Goal: Information Seeking & Learning: Understand process/instructions

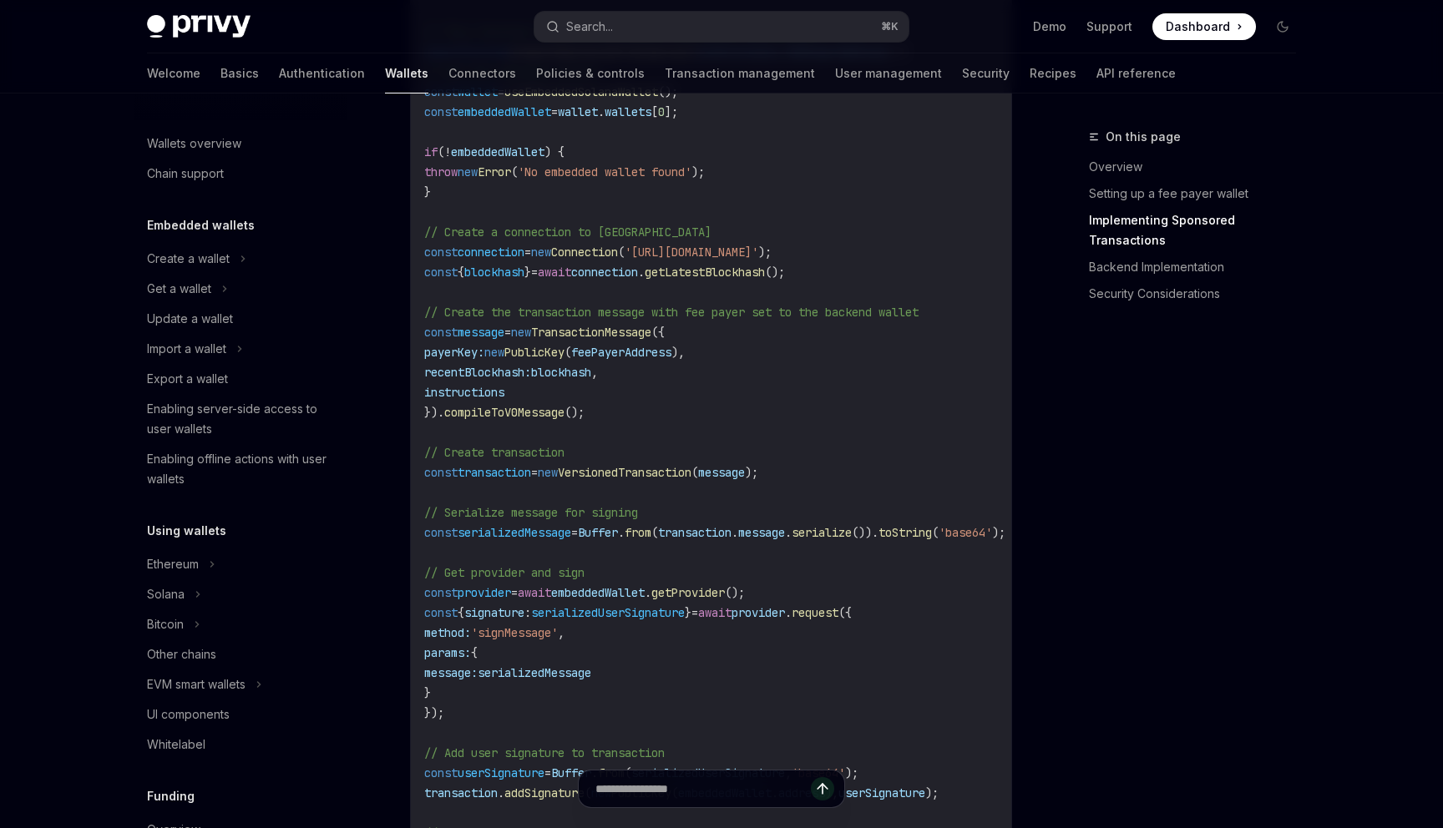
scroll to position [706, 0]
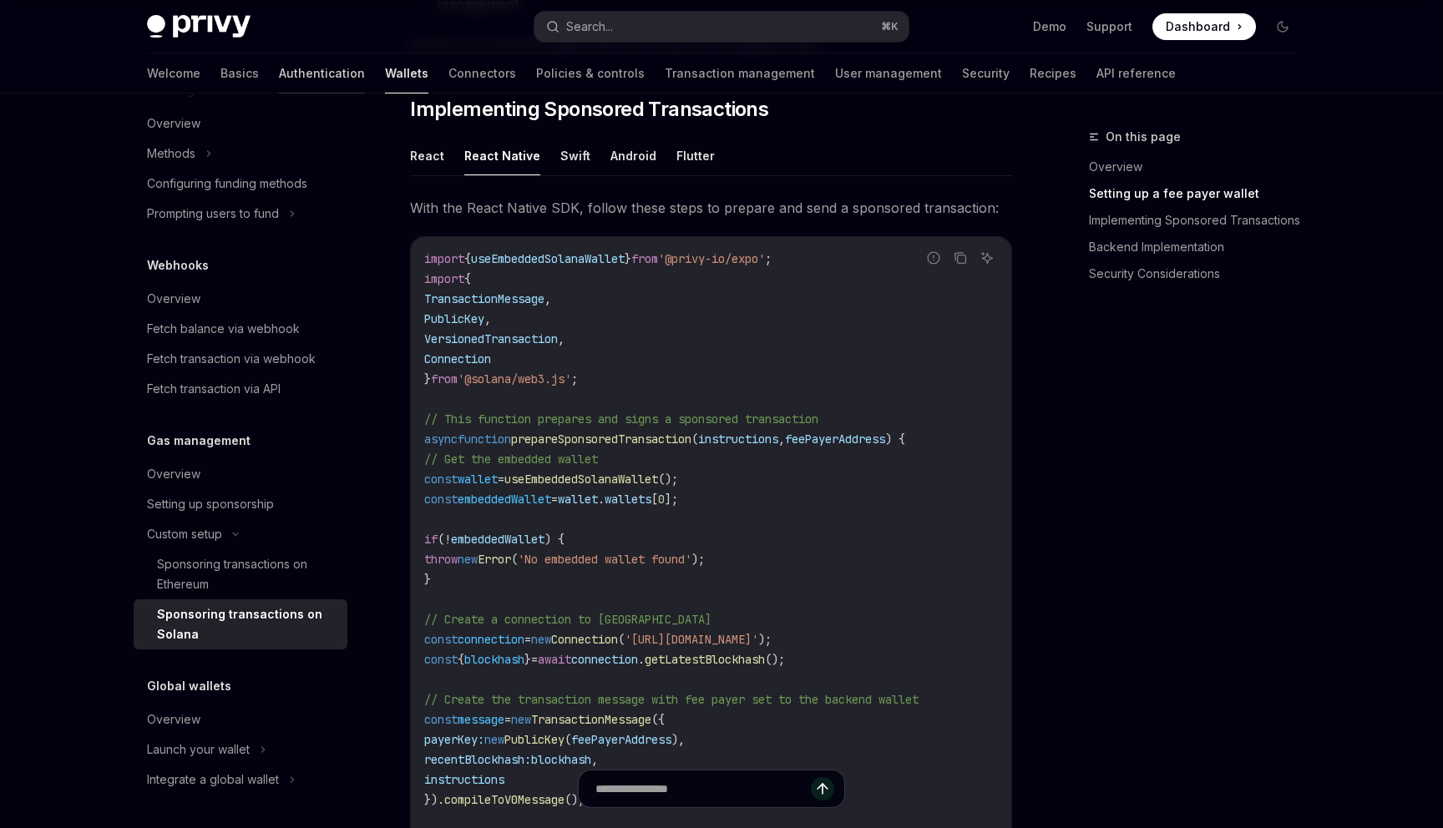
scroll to position [1286, 0]
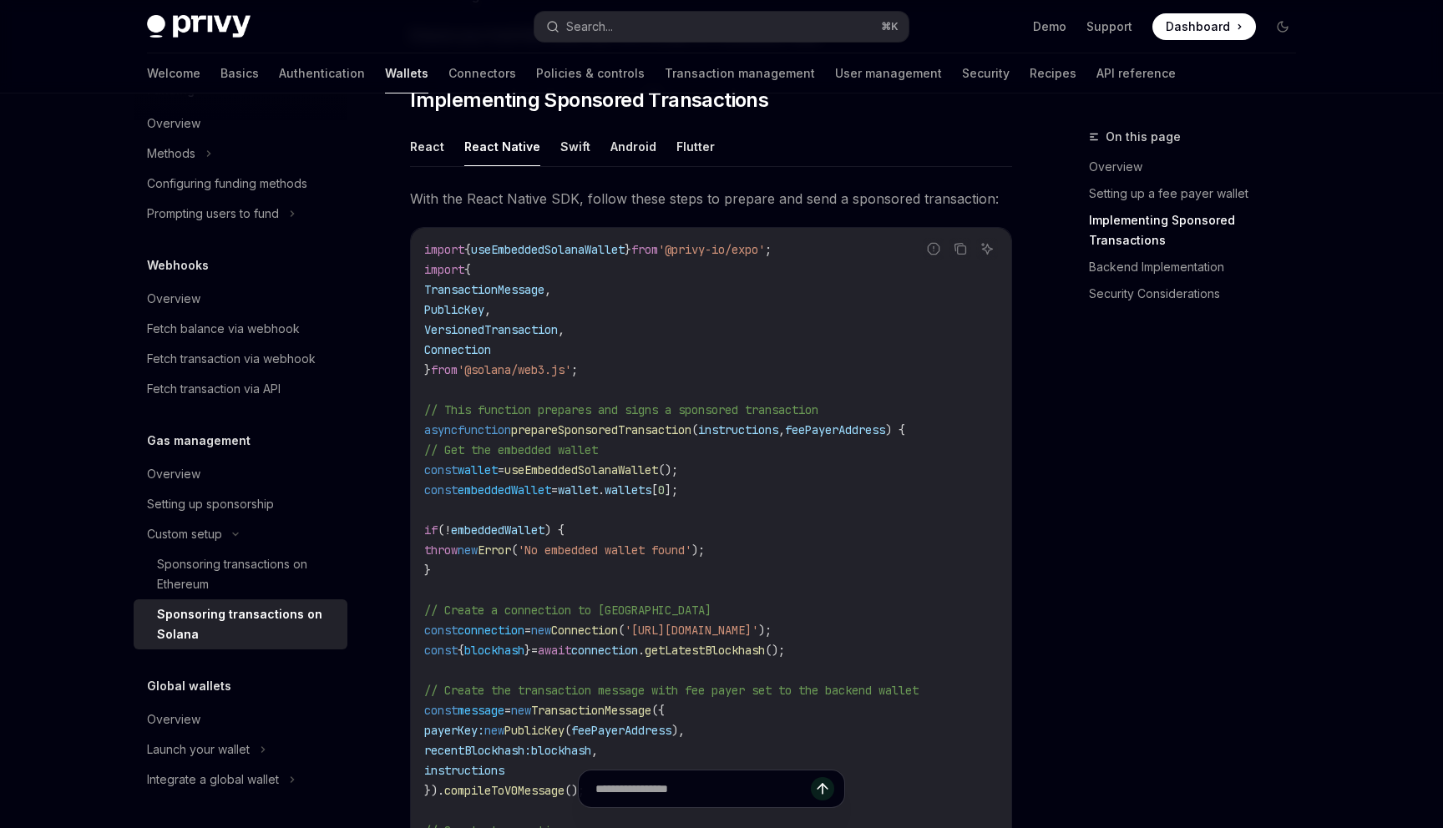
type textarea "*"
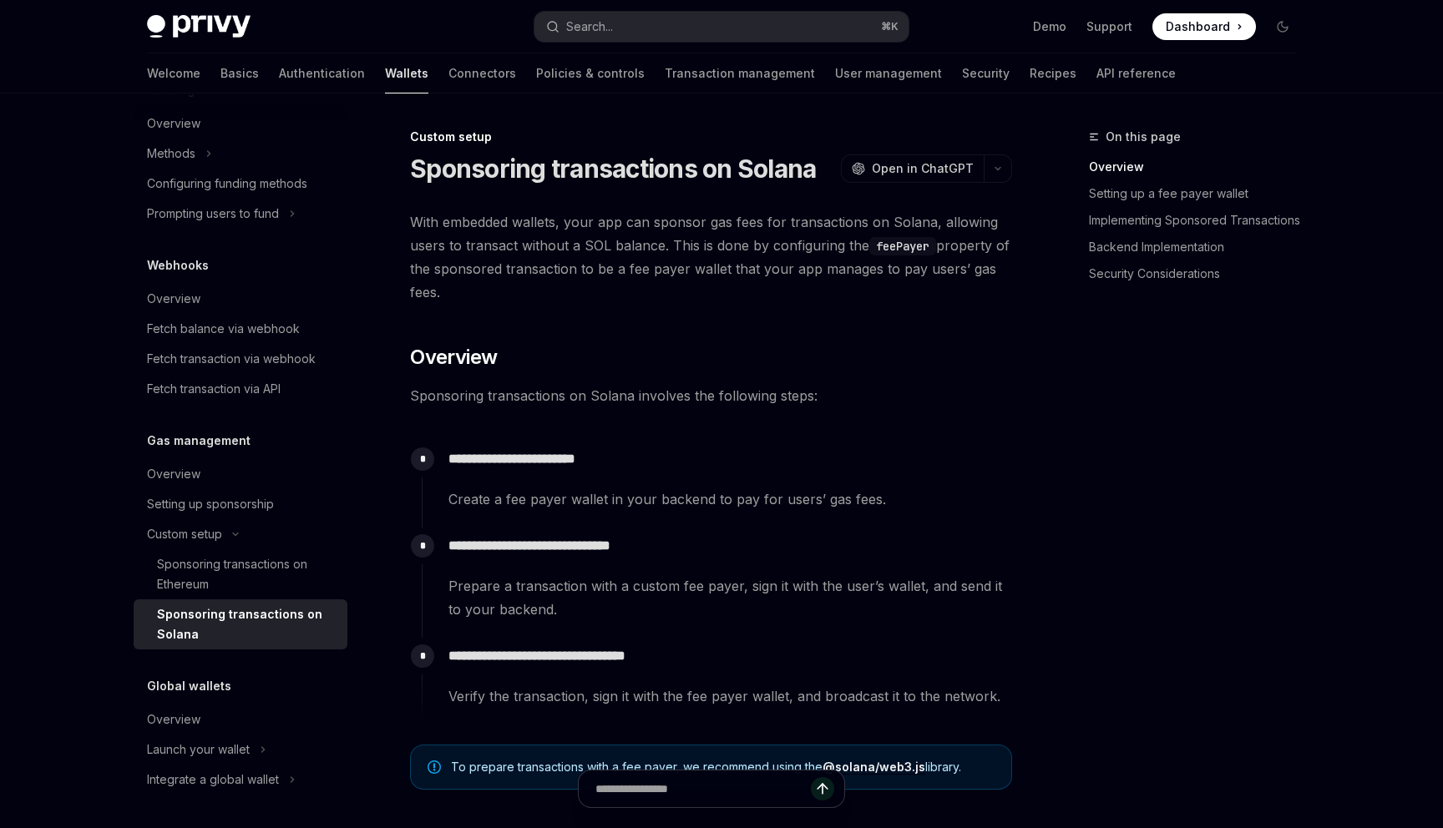
click at [836, 352] on h2 "​ Overview" at bounding box center [711, 357] width 602 height 27
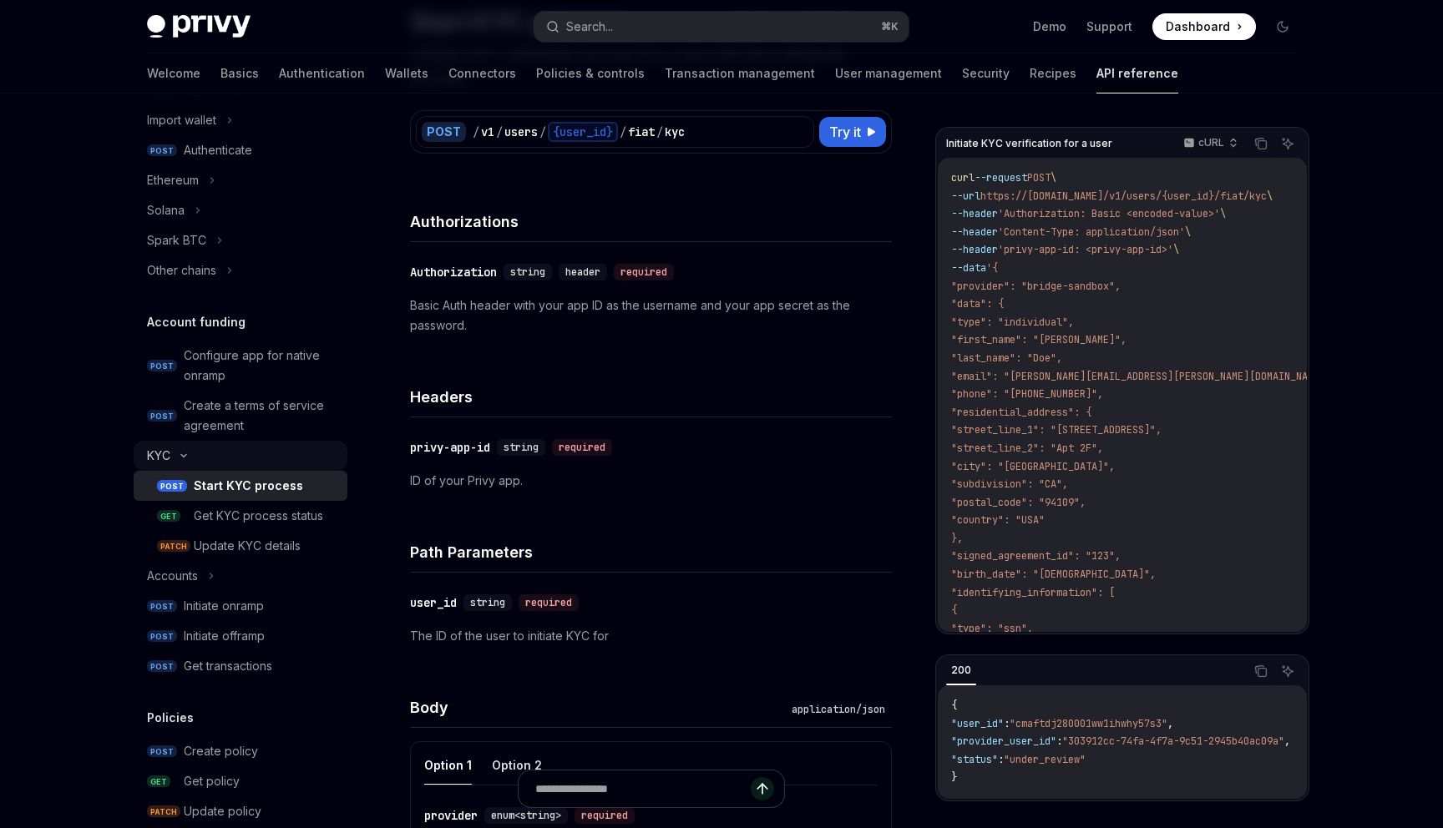
scroll to position [400, 0]
click at [612, 26] on div "Search..." at bounding box center [589, 27] width 47 height 20
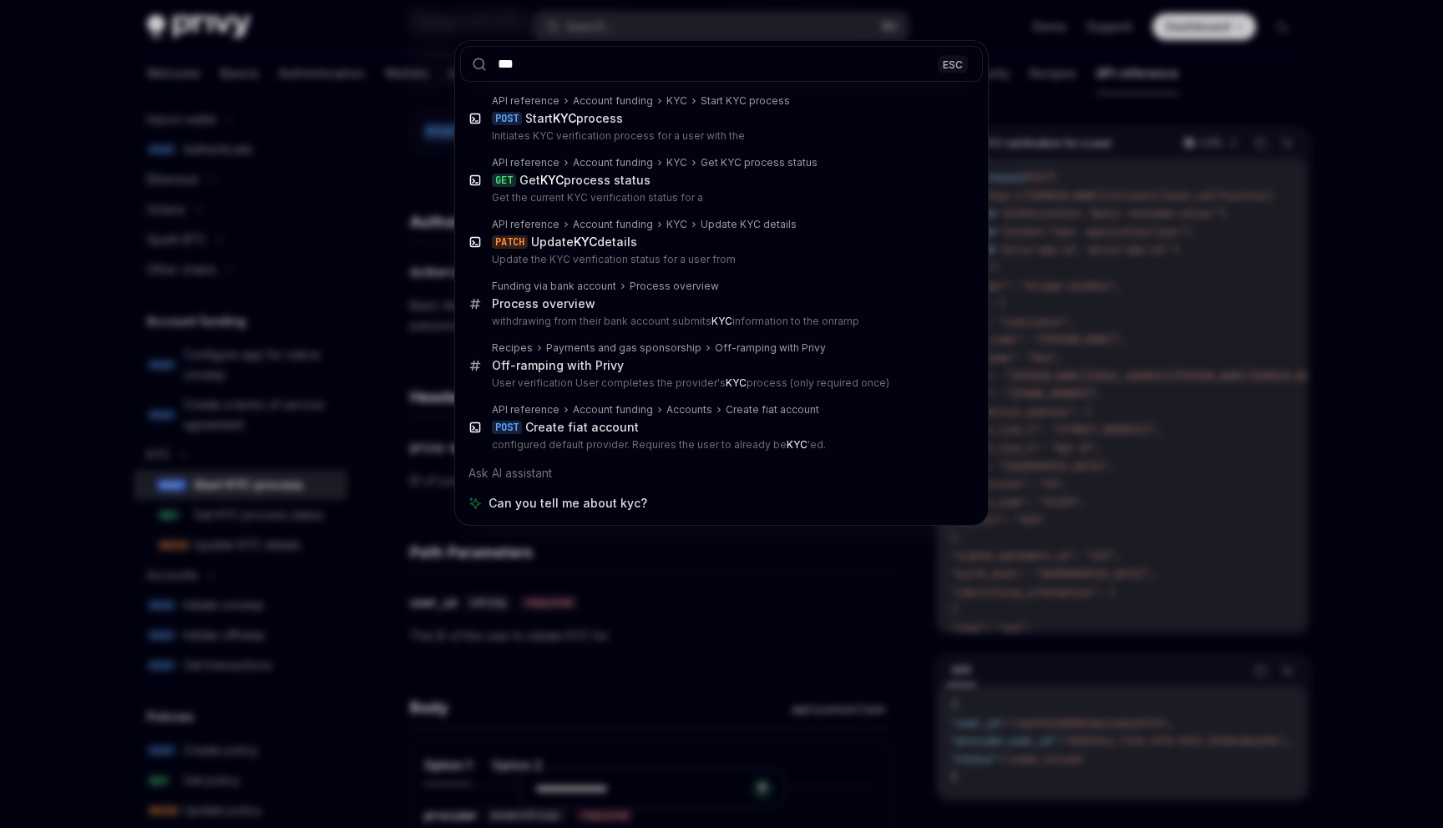
type input "***"
click at [401, 331] on div "*** ESC API reference Account funding KYC Start KYC process POST Start KYC proc…" at bounding box center [721, 414] width 1443 height 828
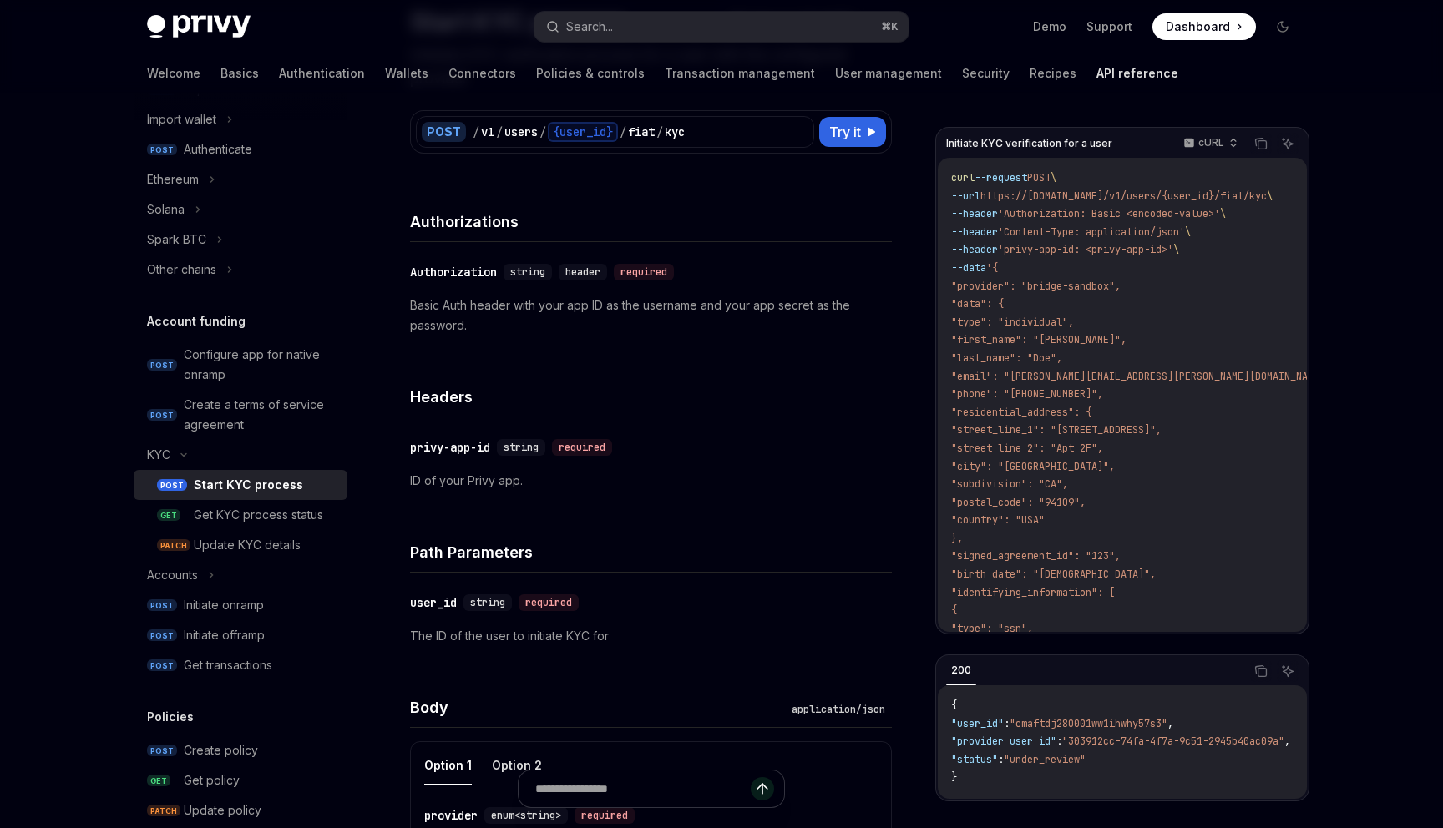
click at [549, 330] on p "Basic Auth header with your app ID as the username and your app secret as the p…" at bounding box center [651, 316] width 482 height 40
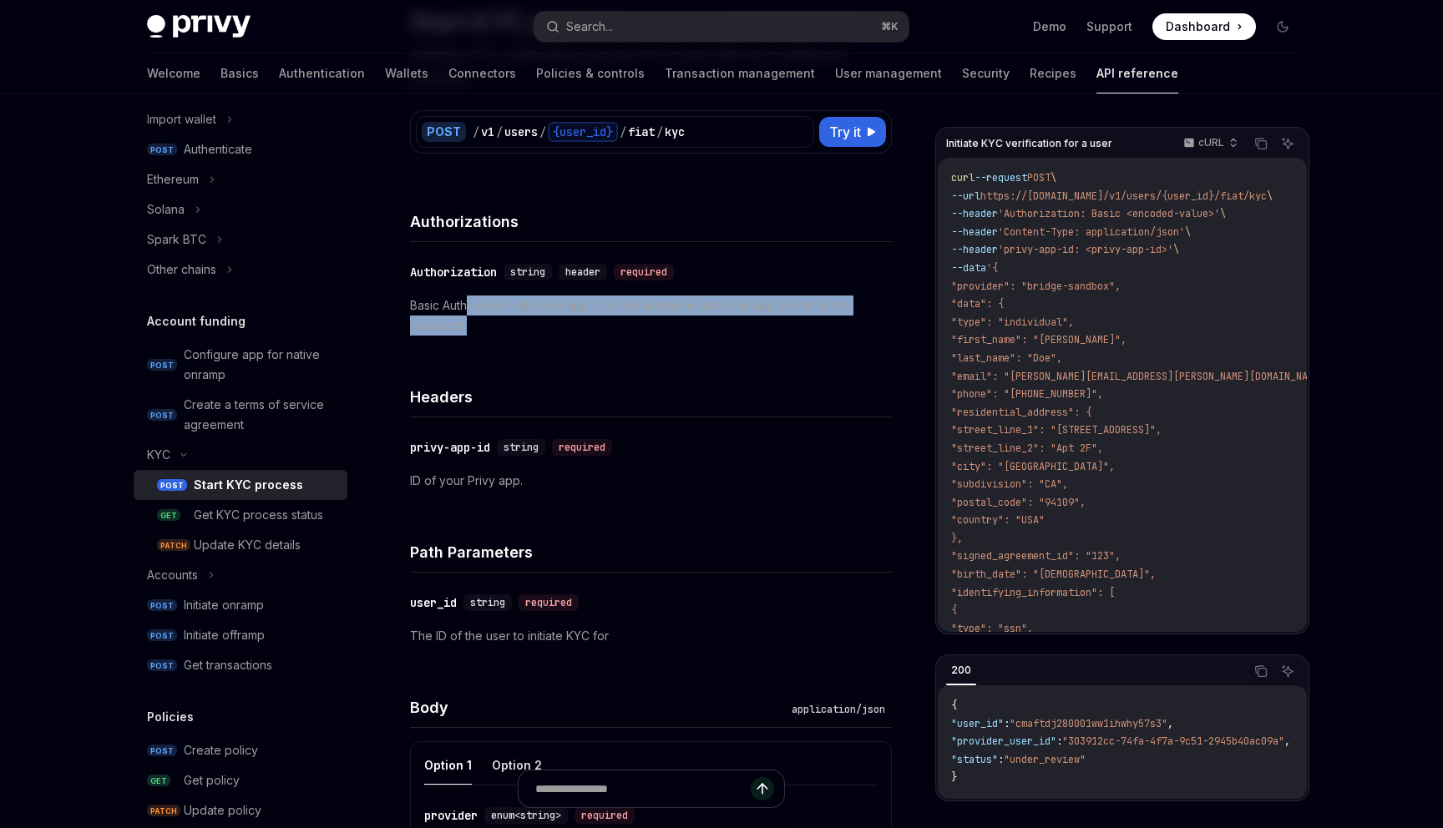
drag, startPoint x: 517, startPoint y: 342, endPoint x: 468, endPoint y: 312, distance: 57.3
click at [468, 312] on div "​ Authorization string header required Basic Auth header with your app ID as th…" at bounding box center [651, 299] width 482 height 114
click at [468, 312] on p "Basic Auth header with your app ID as the username and your app secret as the p…" at bounding box center [651, 316] width 482 height 40
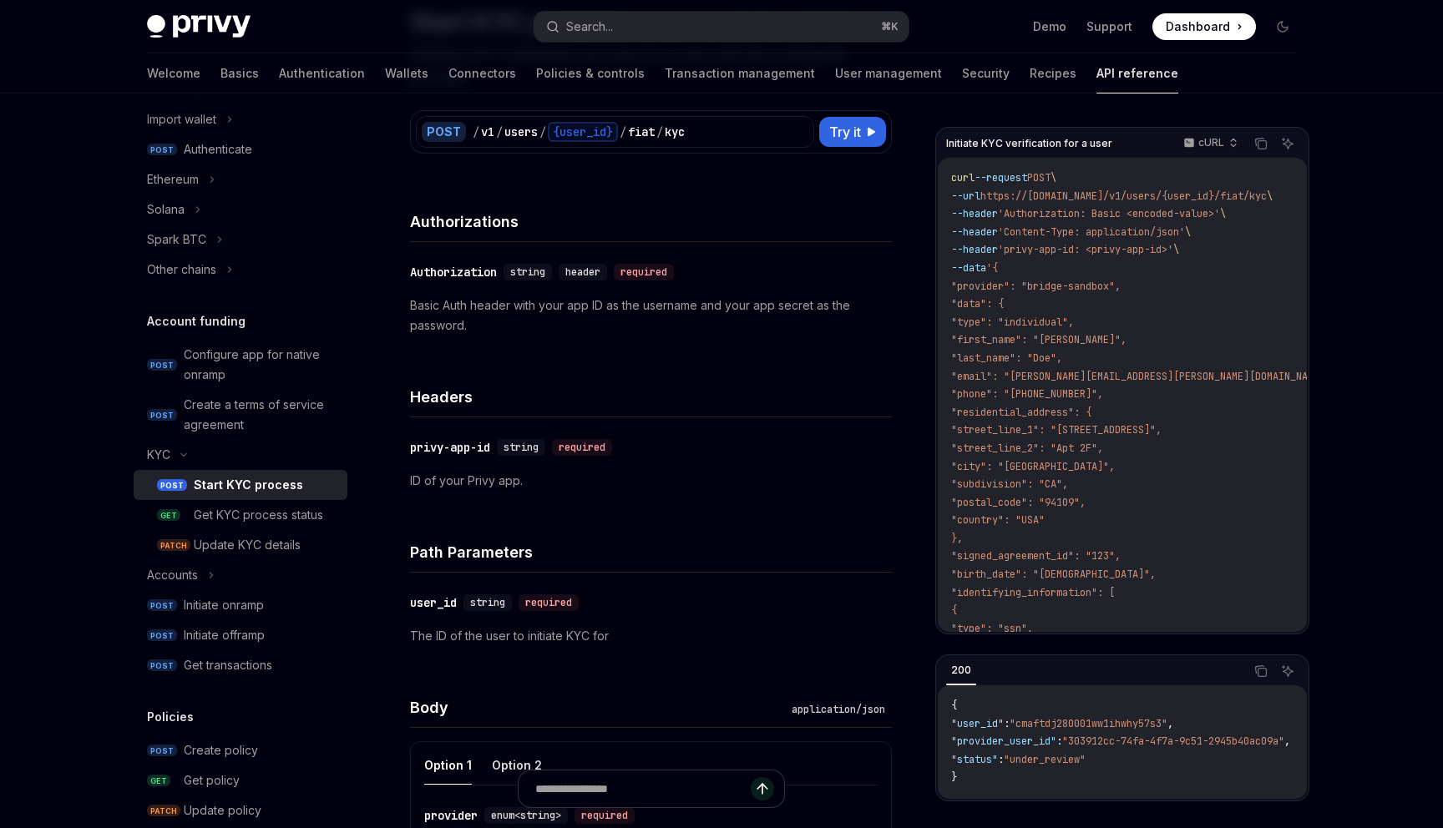
click at [521, 341] on div "​ Authorization string header required Basic Auth header with your app ID as th…" at bounding box center [651, 299] width 482 height 114
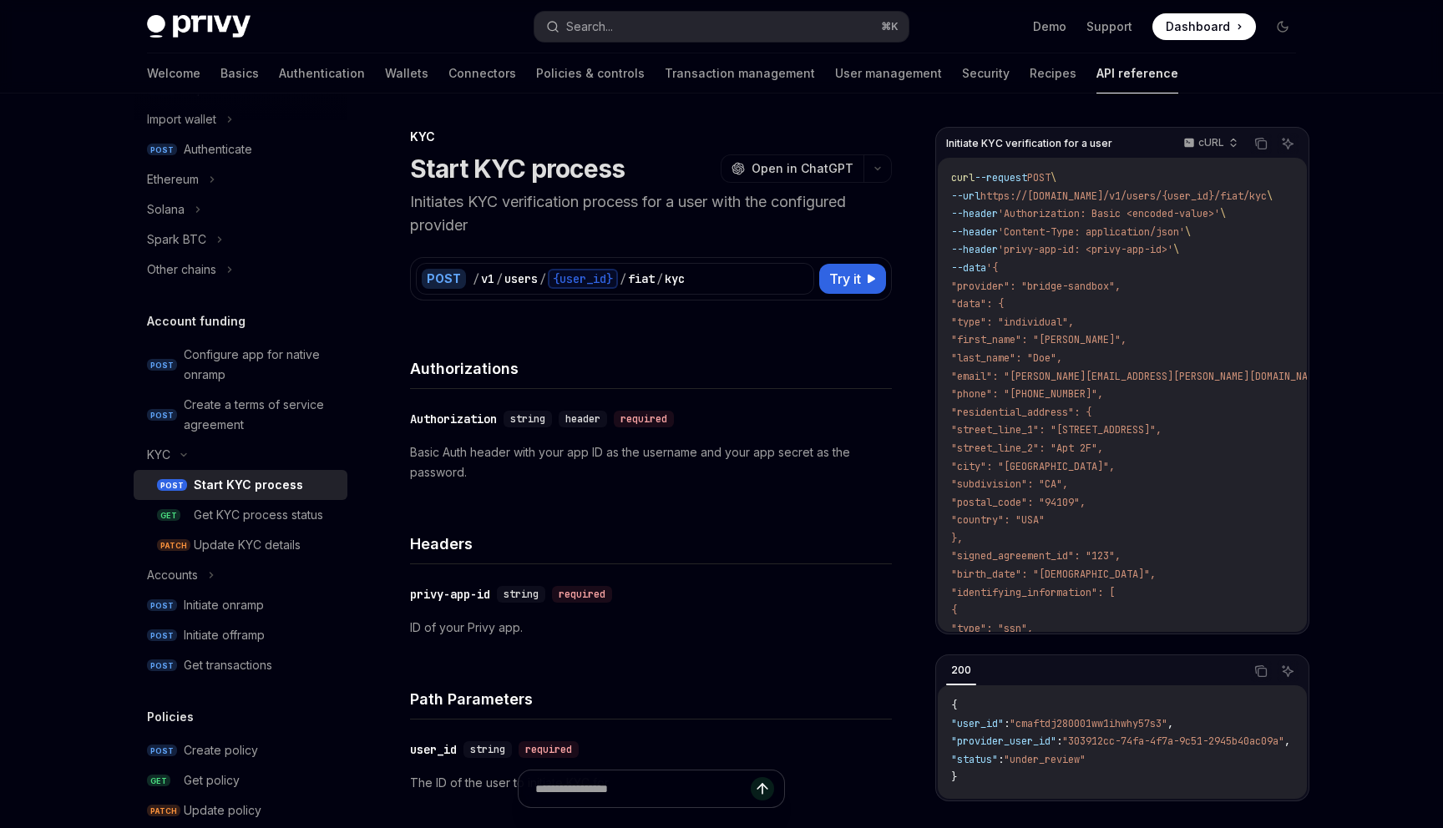
click at [679, 241] on div "POST / v1 / users / {user_id} / fiat / kyc Try it Initiate KYC verification for…" at bounding box center [651, 268] width 482 height 63
click at [635, 154] on div "Start KYC process OpenAI Open in ChatGPT" at bounding box center [651, 169] width 482 height 30
click at [644, 156] on div "Start KYC process OpenAI Open in ChatGPT" at bounding box center [651, 169] width 482 height 30
click at [882, 169] on icon "button" at bounding box center [878, 168] width 20 height 7
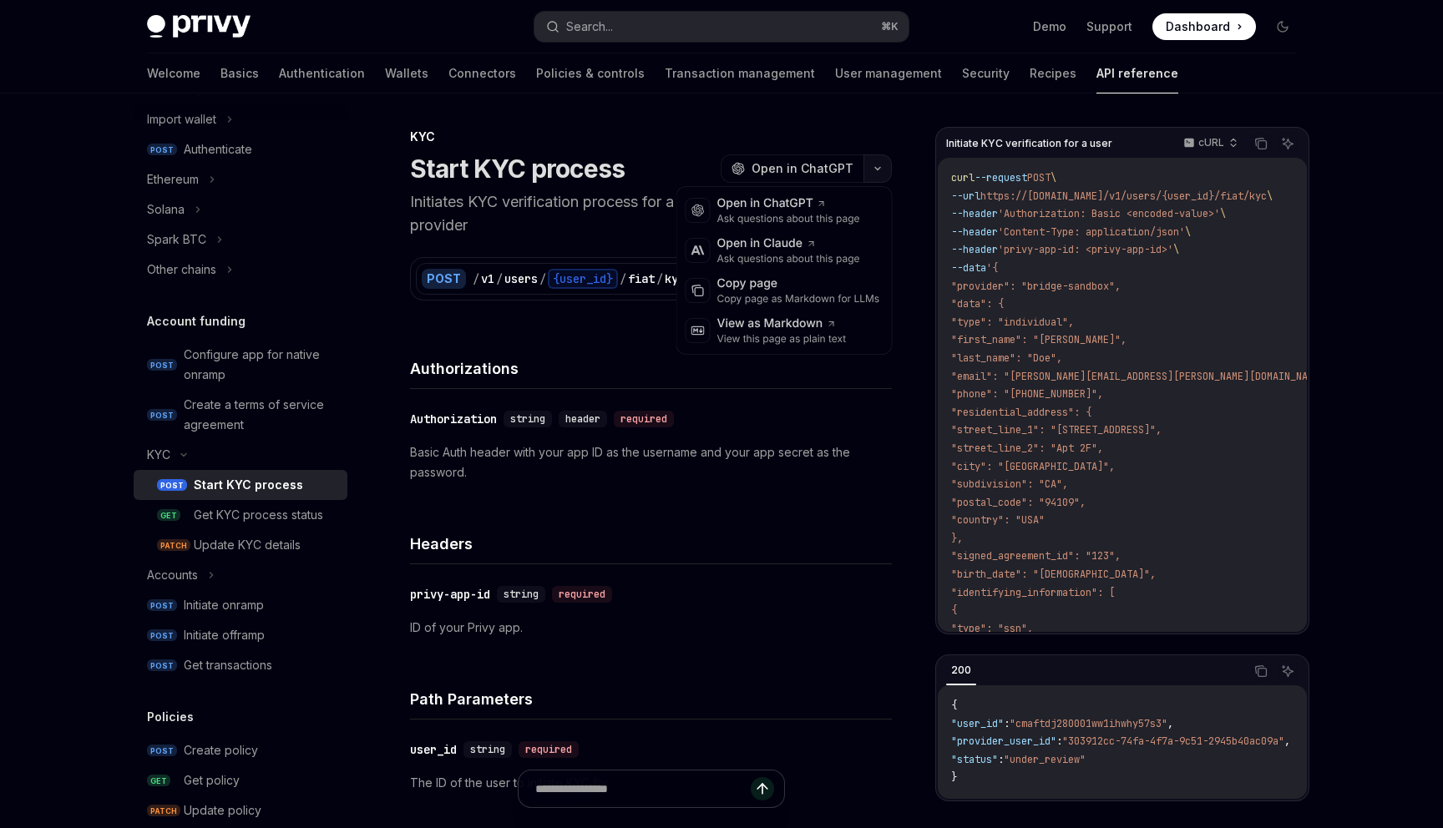
click at [882, 168] on icon "button" at bounding box center [878, 168] width 20 height 7
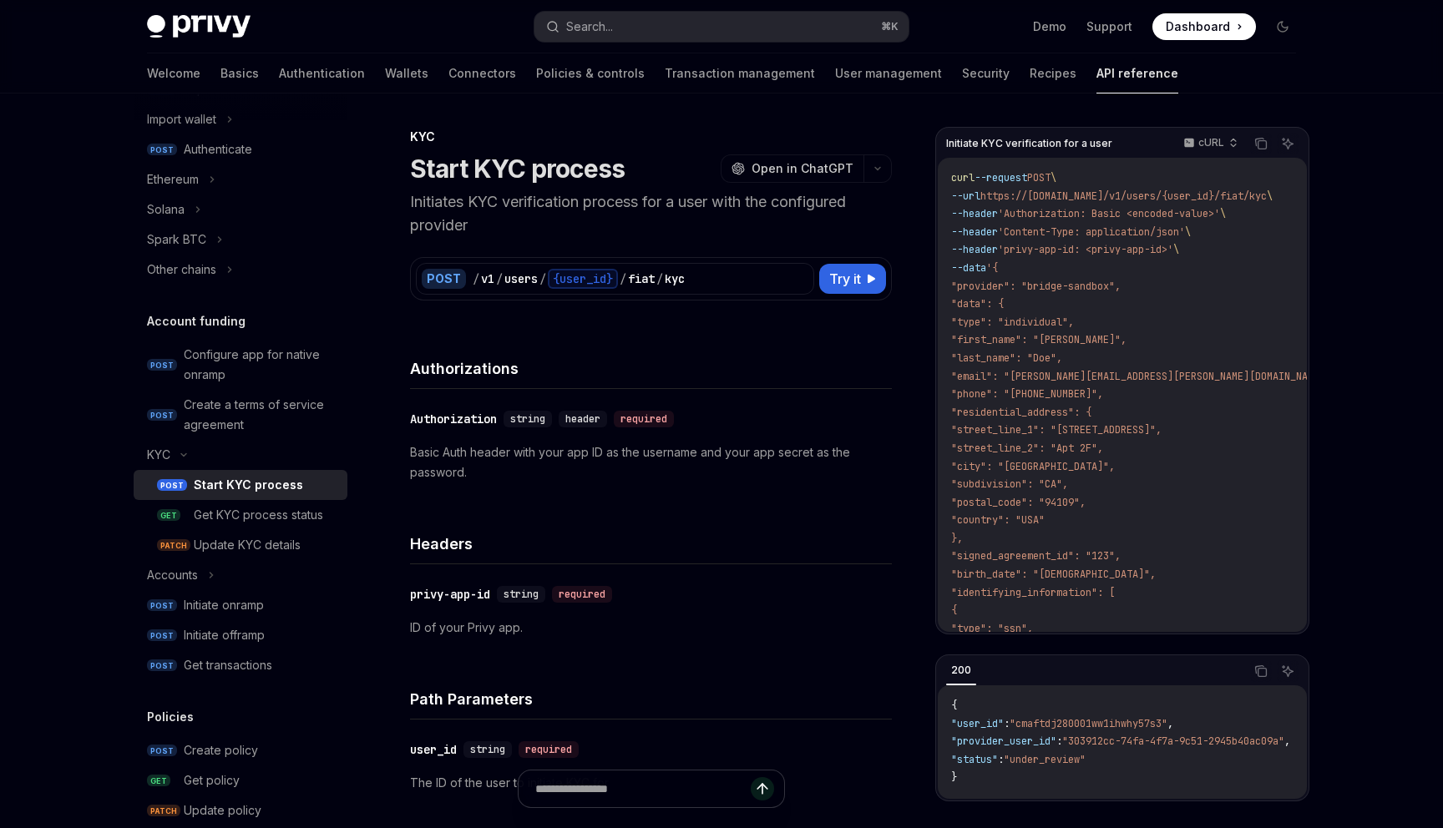
click at [873, 134] on div "KYC" at bounding box center [651, 137] width 482 height 17
click at [1232, 358] on code "curl --request POST \ --url https://api.privy.io/v1/users/{user_id}/fiat/kyc \ …" at bounding box center [1164, 476] width 426 height 613
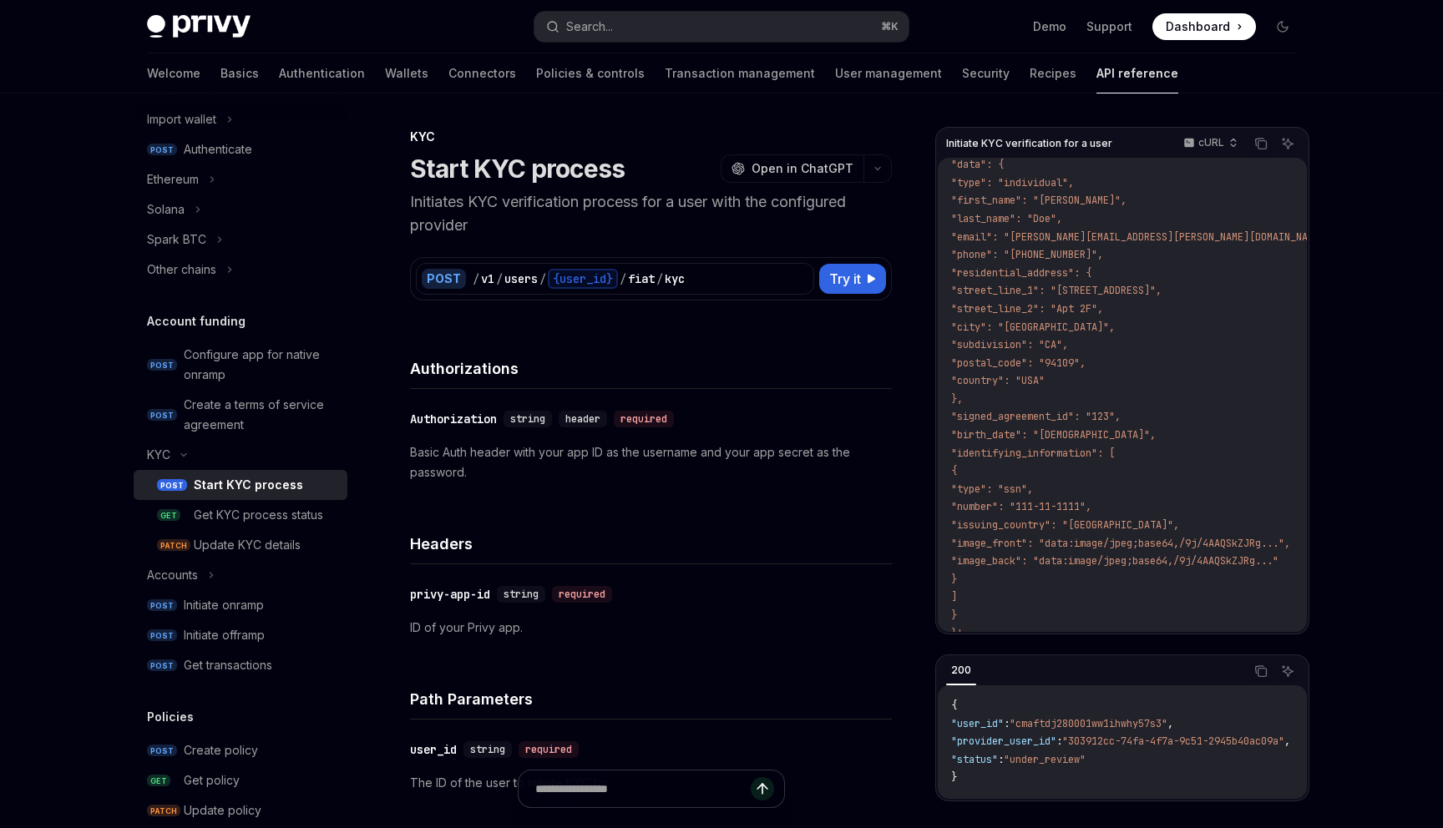
scroll to position [134, 0]
click at [1232, 359] on code "curl --request POST \ --url https://api.privy.io/v1/users/{user_id}/fiat/kyc \ …" at bounding box center [1164, 341] width 426 height 613
click at [799, 341] on div "Authorizations" at bounding box center [651, 358] width 482 height 62
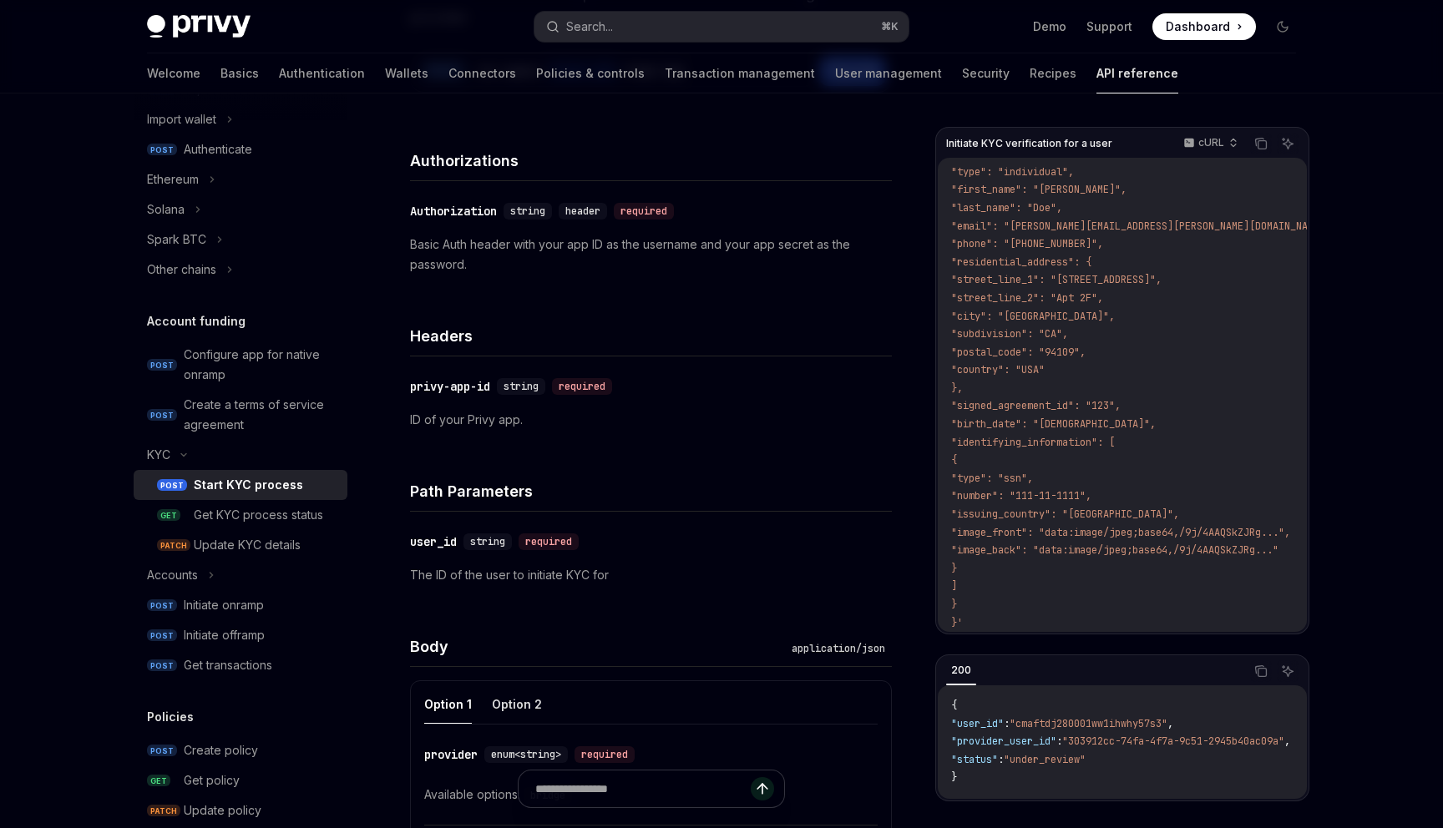
scroll to position [0, 0]
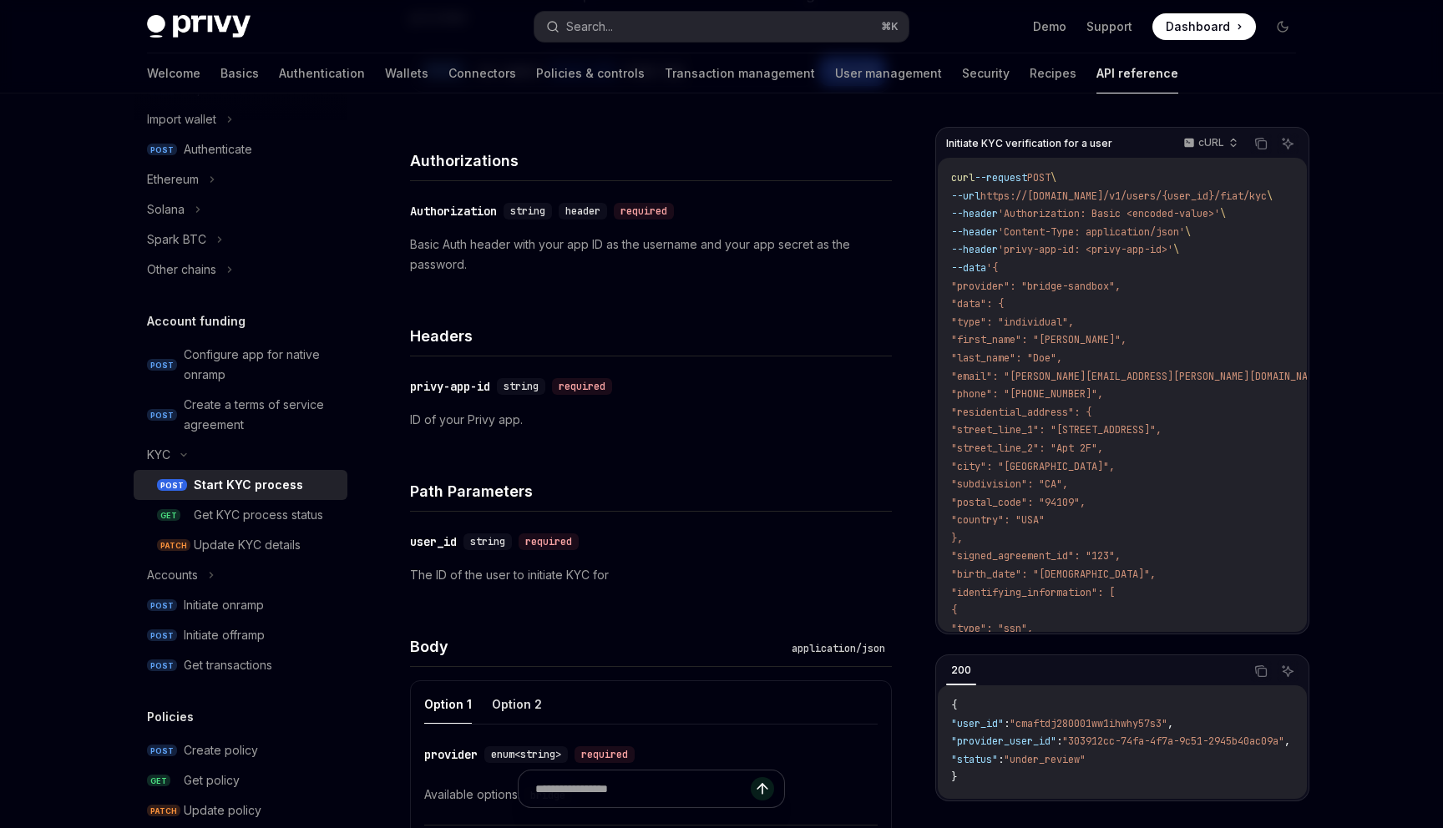
click at [1182, 379] on code "curl --request POST \ --url https://api.privy.io/v1/users/{user_id}/fiat/kyc \ …" at bounding box center [1164, 476] width 426 height 613
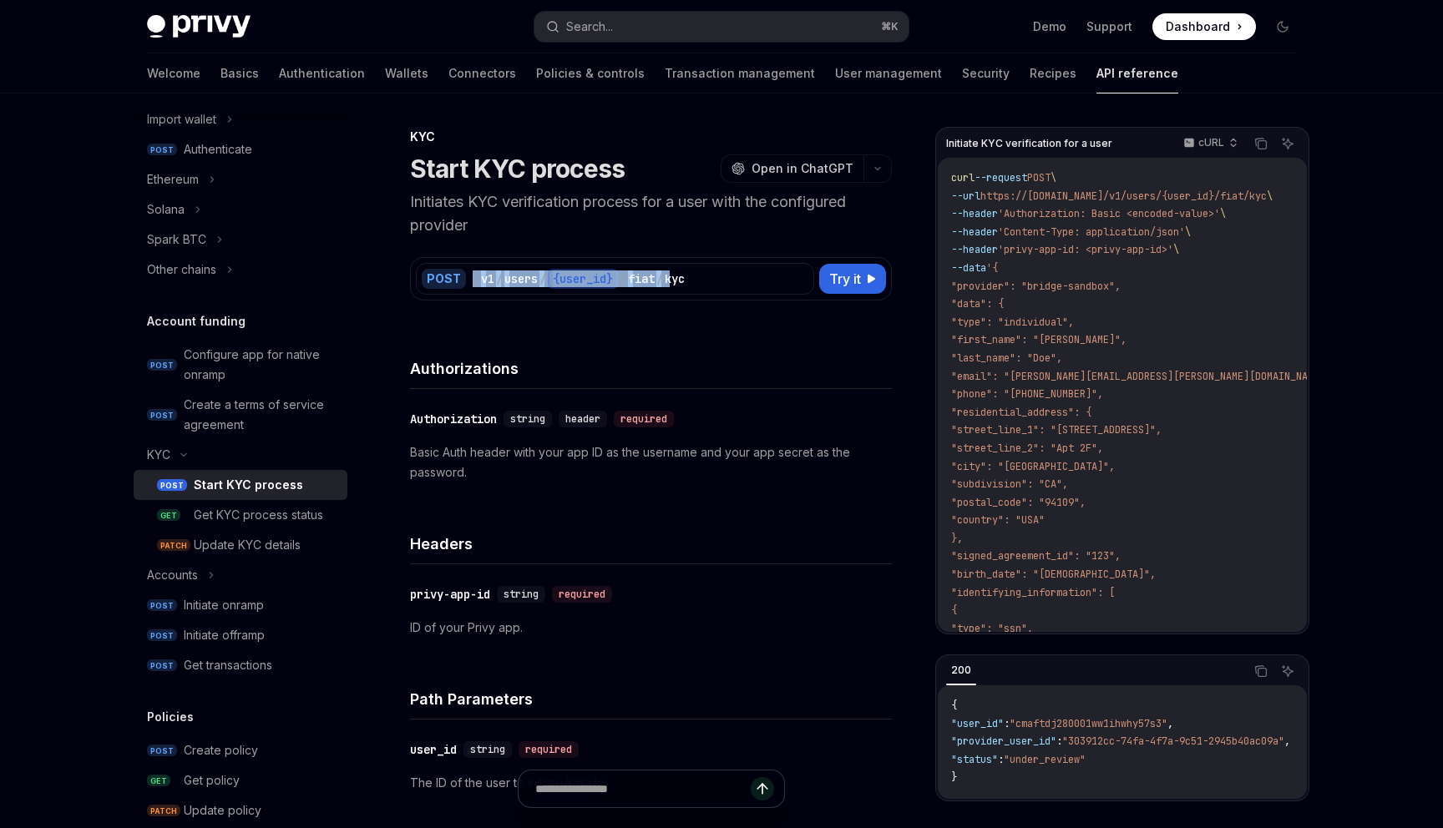
drag, startPoint x: 797, startPoint y: 275, endPoint x: 812, endPoint y: 239, distance: 38.6
click at [812, 238] on div "POST / v1 / users / {user_id} / fiat / kyc Try it Initiate KYC verification for…" at bounding box center [651, 268] width 482 height 63
click at [812, 239] on div "POST / v1 / users / {user_id} / fiat / kyc Try it Initiate KYC verification for…" at bounding box center [651, 268] width 482 height 63
click at [812, 225] on p "Initiates KYC verification process for a user with the configured provider" at bounding box center [651, 213] width 482 height 47
